Goal: Information Seeking & Learning: Learn about a topic

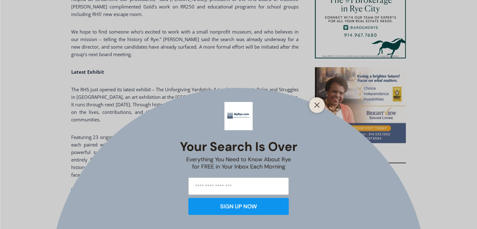
scroll to position [599, 0]
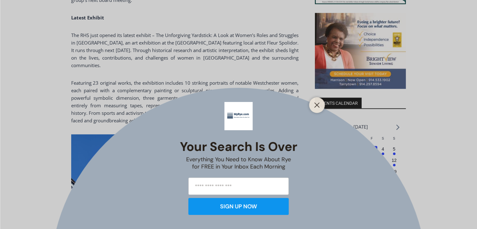
click at [24, 52] on div "Your Search is Over Everything You Need to Know About Rye for FREE in Your Inbo…" at bounding box center [238, 114] width 477 height 229
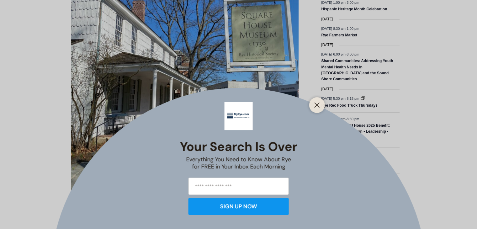
scroll to position [874, 0]
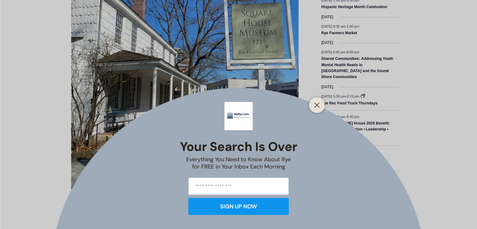
click at [222, 39] on div "Your Search is Over Everything You Need to Know About Rye for FREE in Your Inbo…" at bounding box center [238, 114] width 477 height 229
click at [318, 109] on button "Close" at bounding box center [317, 105] width 9 height 9
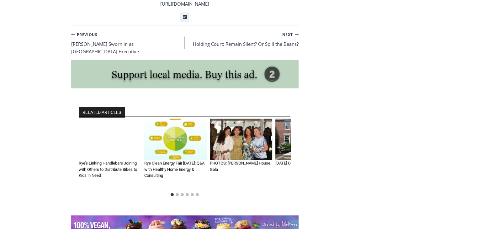
scroll to position [1179, 0]
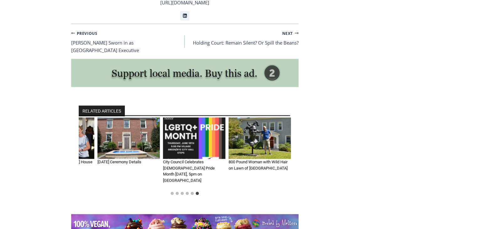
click at [256, 130] on img "6 of 6" at bounding box center [260, 138] width 62 height 42
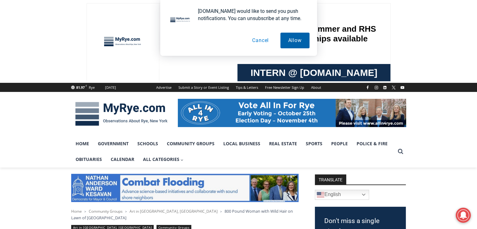
click at [291, 39] on button "Allow" at bounding box center [294, 41] width 29 height 16
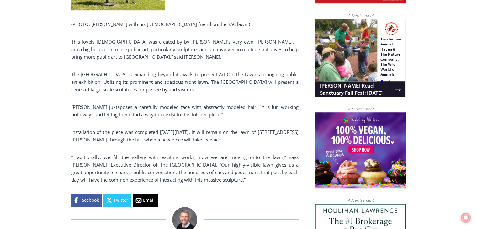
scroll to position [406, 0]
